Goal: Task Accomplishment & Management: Complete application form

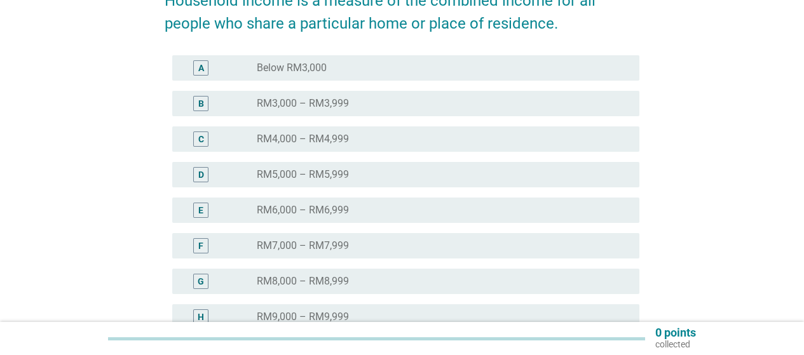
scroll to position [254, 0]
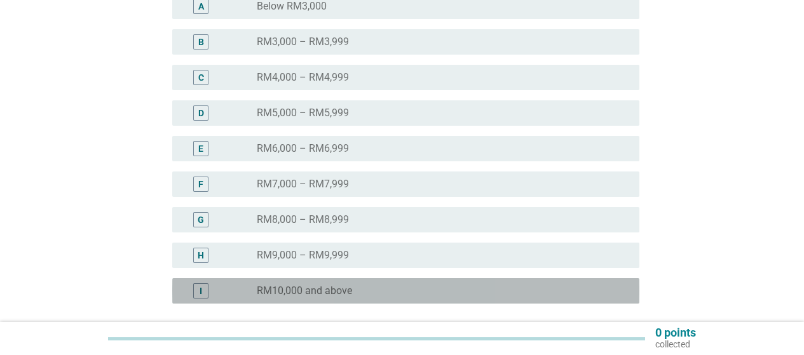
click at [567, 292] on div "radio_button_unchecked RM10,000 and above" at bounding box center [438, 291] width 362 height 13
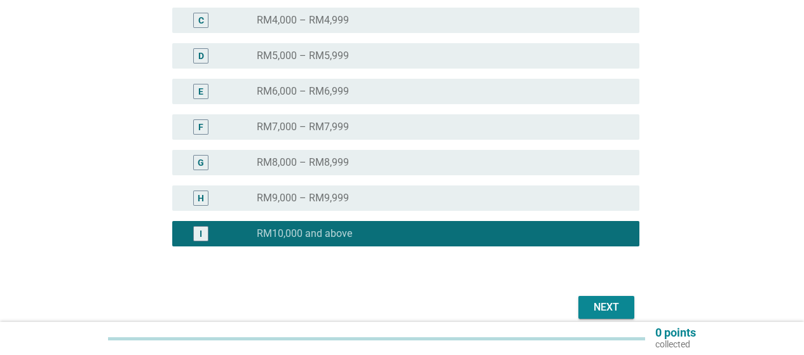
scroll to position [369, 0]
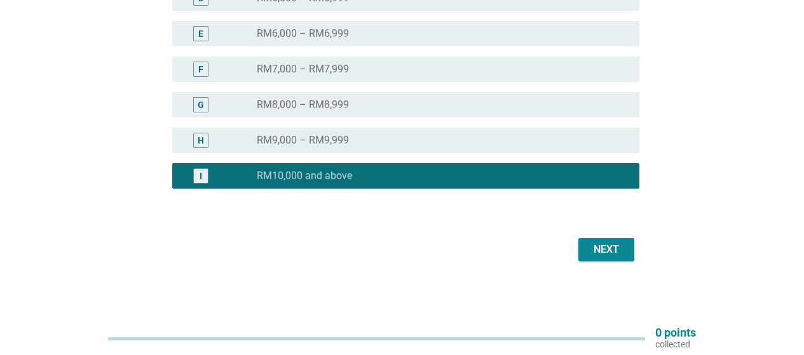
click at [610, 252] on div "Next" at bounding box center [606, 249] width 36 height 15
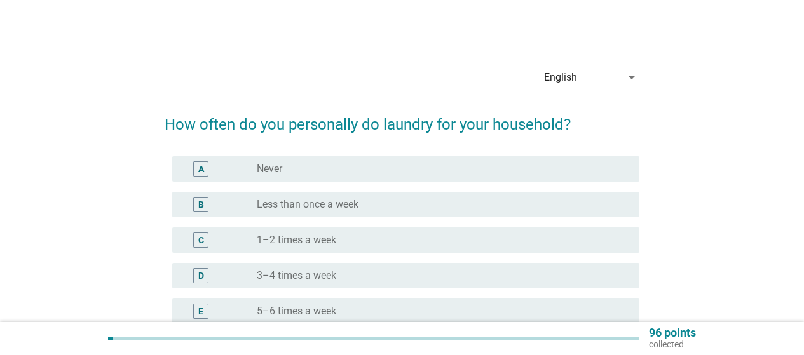
scroll to position [64, 0]
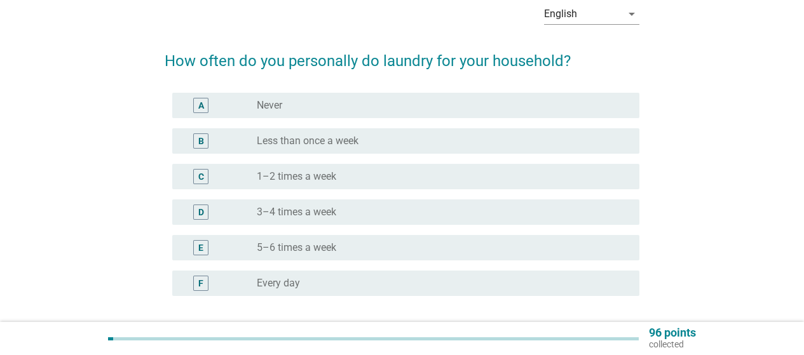
click at [427, 175] on div "radio_button_unchecked 1–2 times a week" at bounding box center [438, 176] width 362 height 13
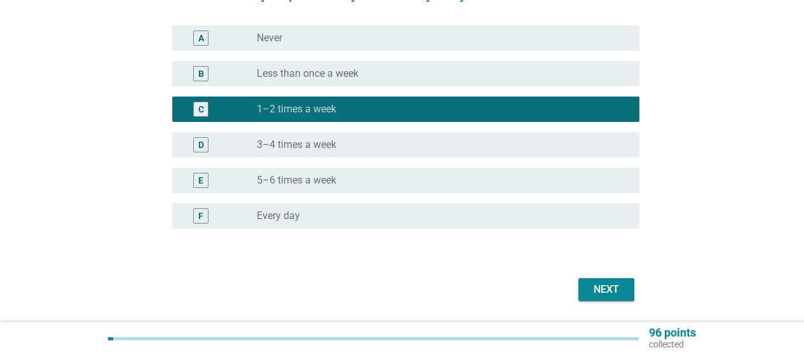
scroll to position [171, 0]
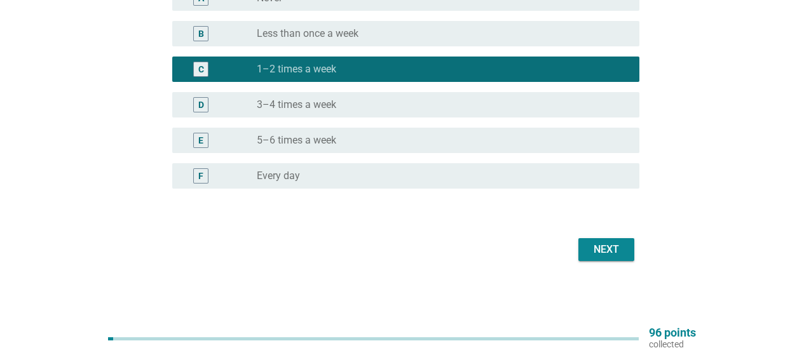
click at [614, 248] on div "Next" at bounding box center [606, 249] width 36 height 15
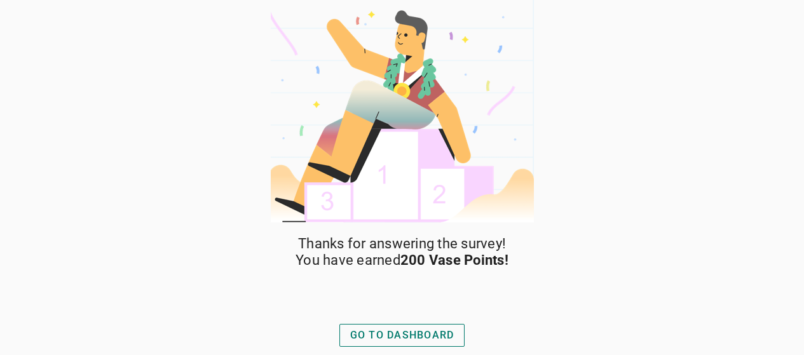
click at [444, 338] on div "GO TO DASHBOARD" at bounding box center [402, 335] width 104 height 15
